Goal: Navigation & Orientation: Understand site structure

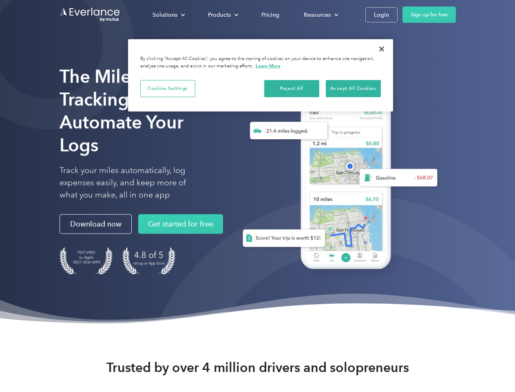
click at [168, 15] on div "Solutions" at bounding box center [165, 15] width 25 height 10
click at [222, 15] on div "Products" at bounding box center [219, 15] width 23 height 10
click at [320, 15] on div "Resources" at bounding box center [317, 15] width 27 height 10
click at [168, 88] on button "Cookies Settings" at bounding box center [167, 88] width 55 height 17
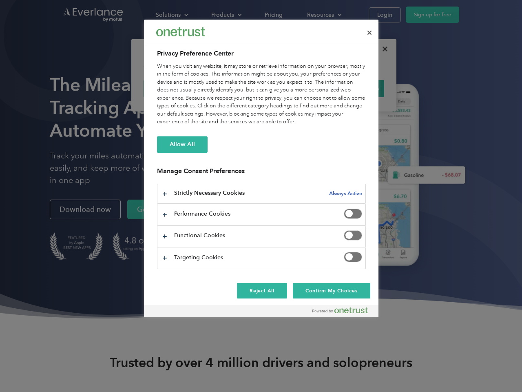
click at [292, 88] on div "When you visit any website, it may store or retrieve information on your browse…" at bounding box center [261, 94] width 209 height 64
click at [353, 88] on div "When you visit any website, it may store or retrieve information on your browse…" at bounding box center [261, 94] width 209 height 64
click at [382, 49] on div at bounding box center [261, 196] width 522 height 392
